Goal: Navigation & Orientation: Find specific page/section

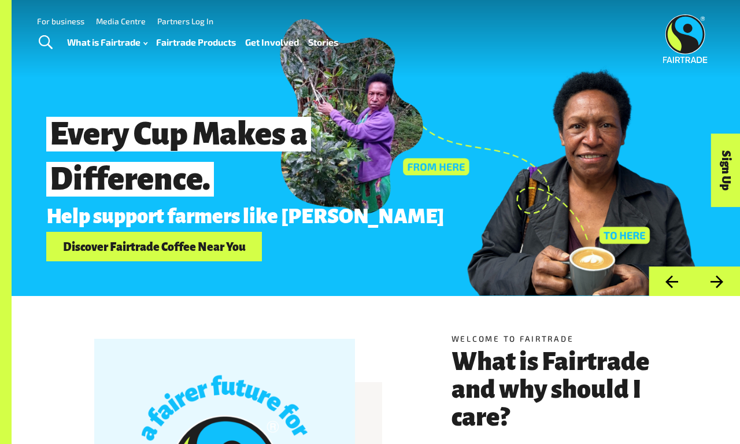
click at [61, 21] on link "For business" at bounding box center [60, 21] width 47 height 10
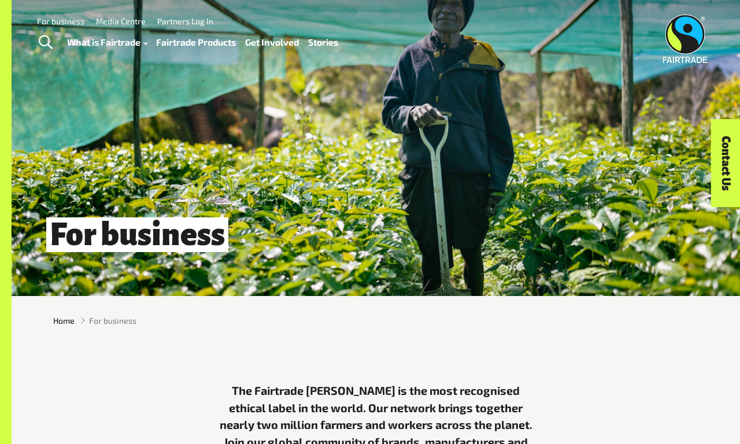
click at [726, 163] on link "Contact Us" at bounding box center [727, 164] width 30 height 88
click at [61, 21] on link "For business" at bounding box center [60, 21] width 47 height 10
click at [64, 320] on span "Home" at bounding box center [63, 321] width 21 height 12
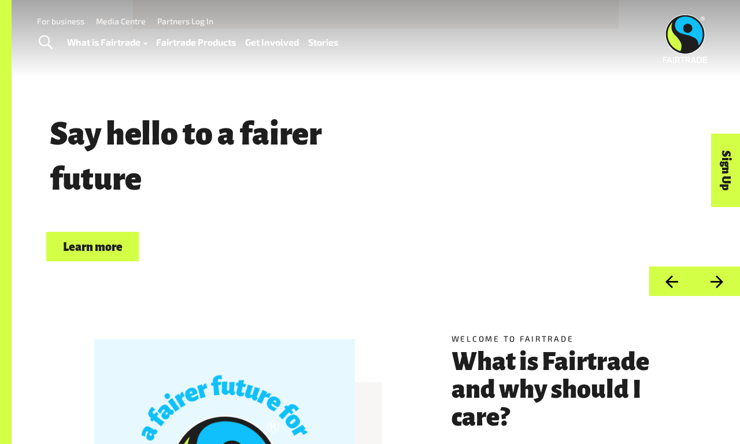
click at [61, 21] on link "For business" at bounding box center [60, 21] width 47 height 10
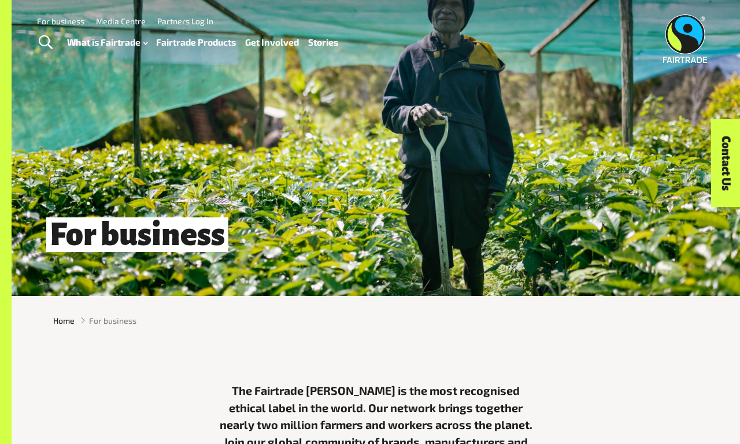
click at [61, 21] on link "For business" at bounding box center [60, 21] width 47 height 10
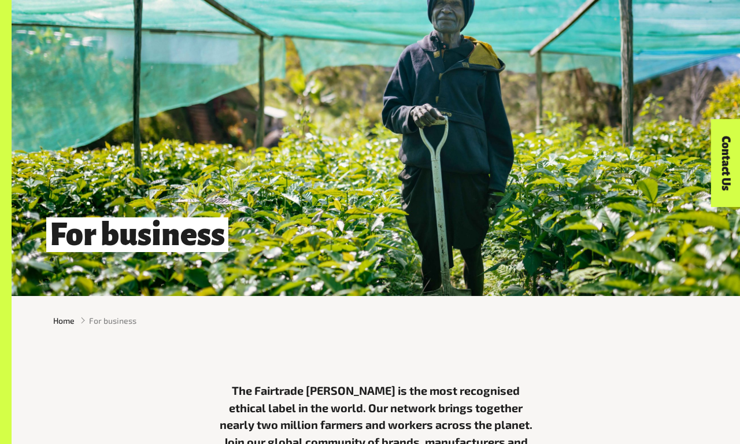
scroll to position [415, 0]
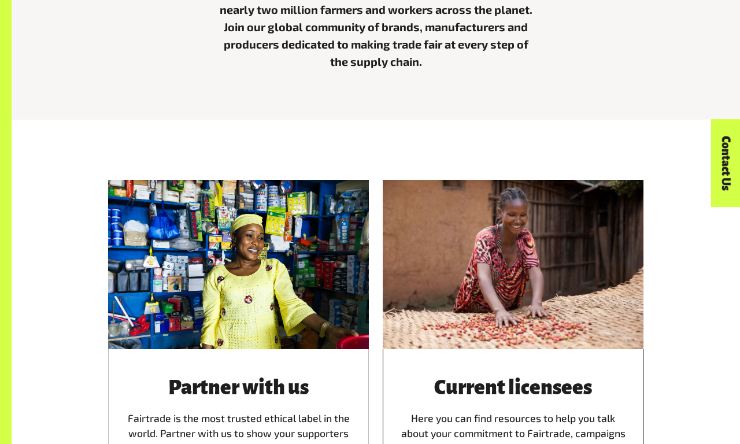
click at [513, 349] on div "Current licensees Here you can find resources to help you talk about your commi…" at bounding box center [513, 440] width 261 height 183
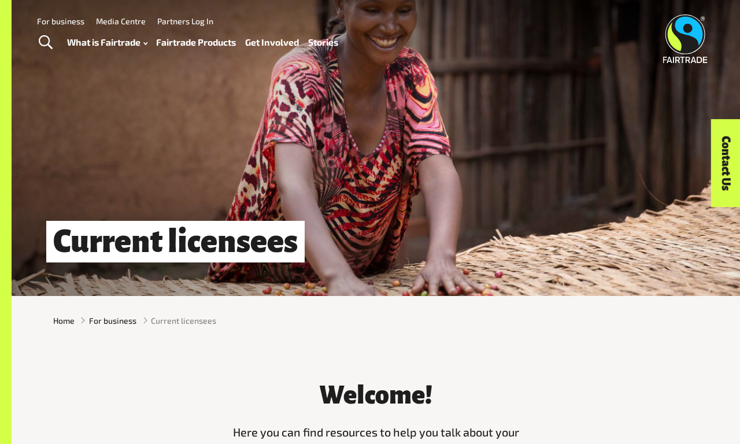
click at [121, 21] on link "Media Centre" at bounding box center [121, 21] width 50 height 10
